Goal: Check status: Check status

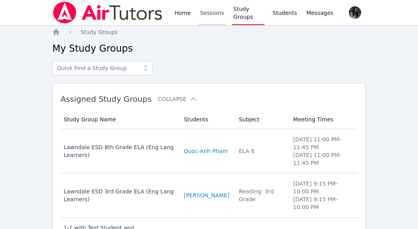
click at [211, 14] on link "Sessions" at bounding box center [211, 12] width 27 height 25
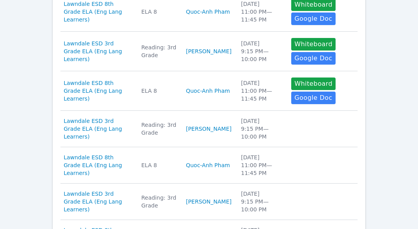
scroll to position [431, 0]
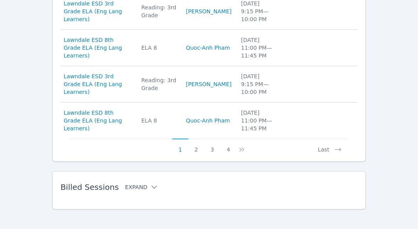
click at [150, 187] on icon at bounding box center [154, 188] width 8 height 8
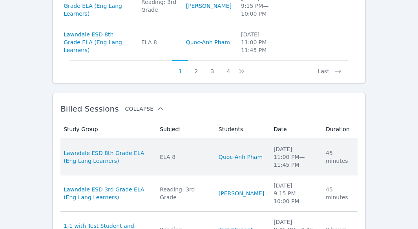
scroll to position [549, 0]
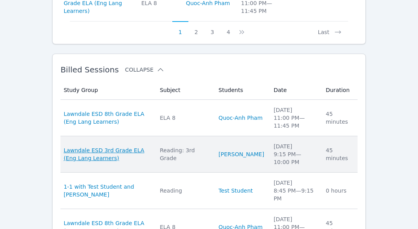
click at [124, 153] on span "Lawndale ESD 3rd Grade ELA (Eng Lang Learners)" at bounding box center [107, 155] width 87 height 16
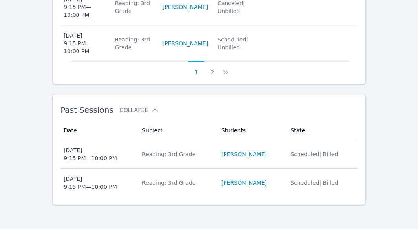
scroll to position [633, 0]
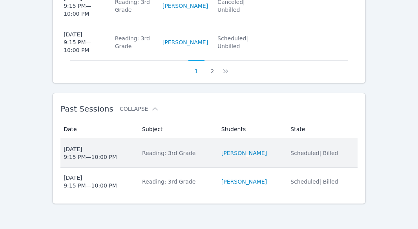
click at [110, 155] on div "[DATE] 9:15 PM — 10:00 PM" at bounding box center [90, 154] width 53 height 16
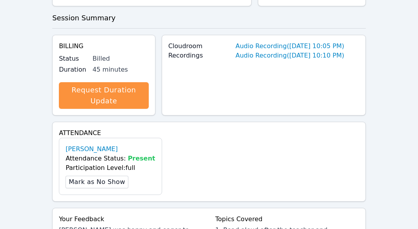
scroll to position [188, 0]
